Goal: Information Seeking & Learning: Learn about a topic

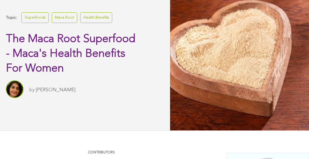
scroll to position [335, 0]
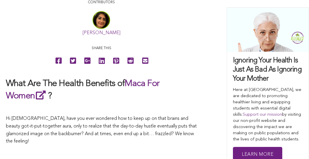
click at [101, 31] on link "Sitara Darvish" at bounding box center [102, 33] width 38 height 5
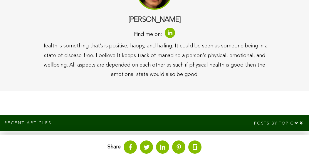
scroll to position [49, 0]
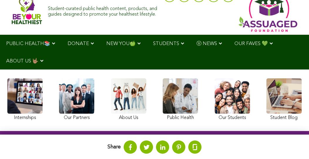
click at [19, 10] on img at bounding box center [27, 10] width 30 height 28
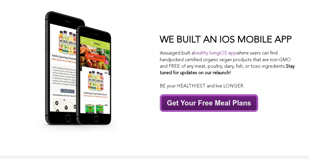
scroll to position [2557, 0]
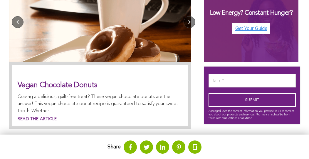
scroll to position [303, 0]
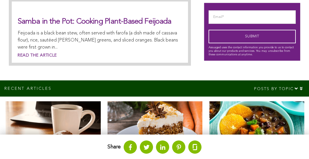
click at [237, 125] on img at bounding box center [257, 130] width 95 height 59
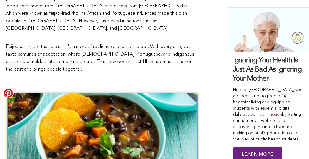
scroll to position [464, 0]
